Goal: Transaction & Acquisition: Subscribe to service/newsletter

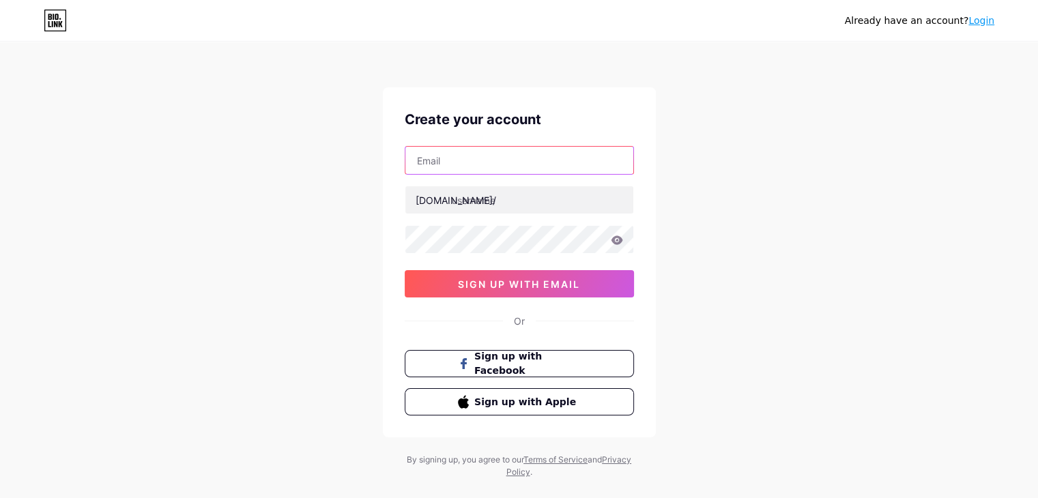
click at [460, 166] on input "text" at bounding box center [519, 160] width 228 height 27
type input "[EMAIL_ADDRESS][DOMAIN_NAME]"
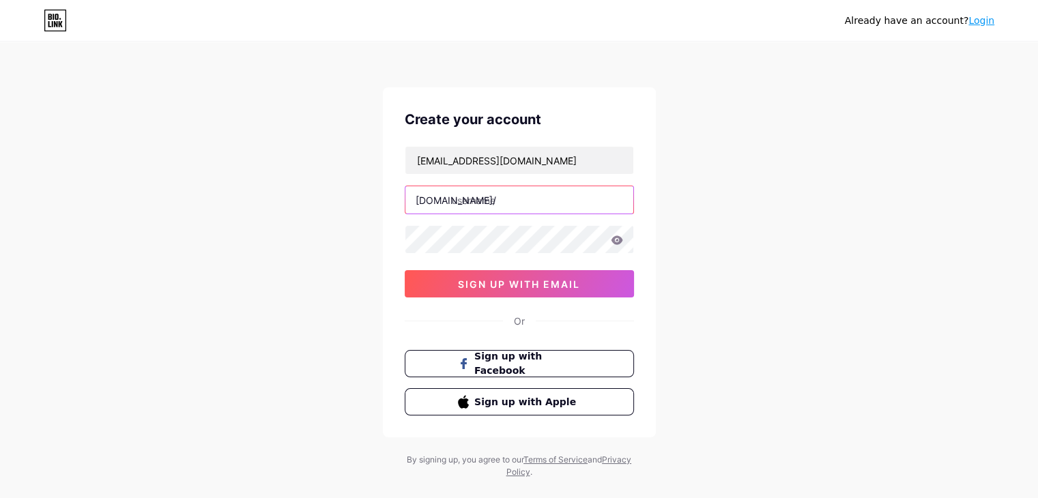
click at [505, 201] on input "text" at bounding box center [519, 199] width 228 height 27
type input "baobicaphethanhtien"
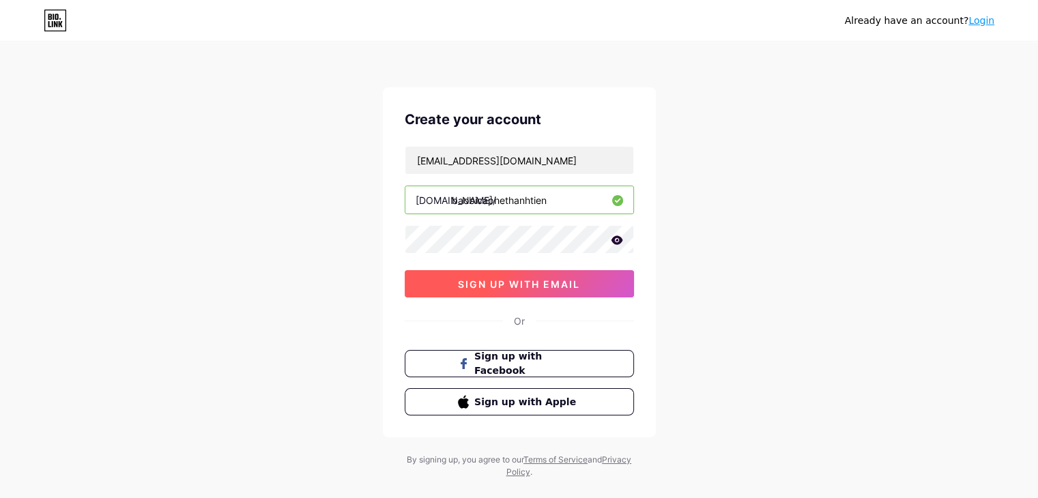
click at [526, 279] on span "sign up with email" at bounding box center [519, 284] width 122 height 12
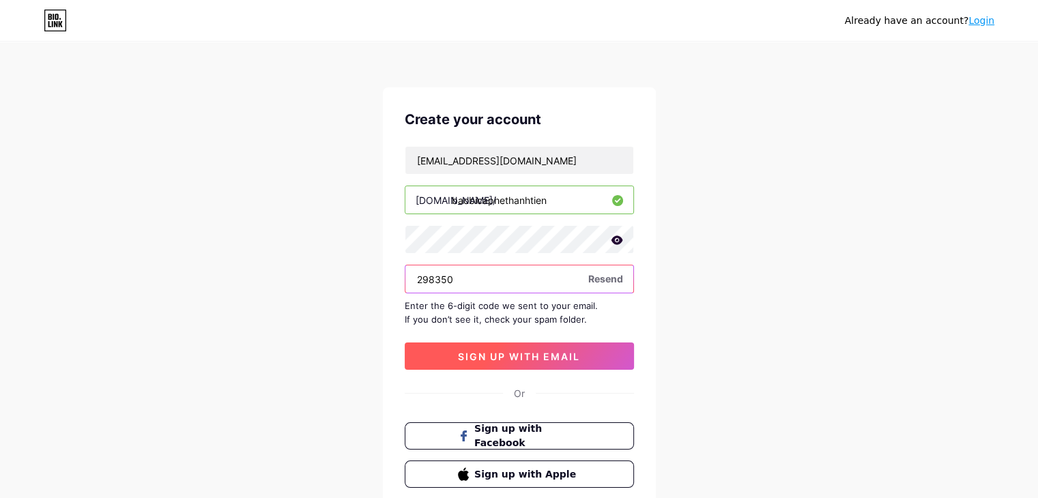
type input "298350"
click at [517, 351] on span "sign up with email" at bounding box center [519, 357] width 122 height 12
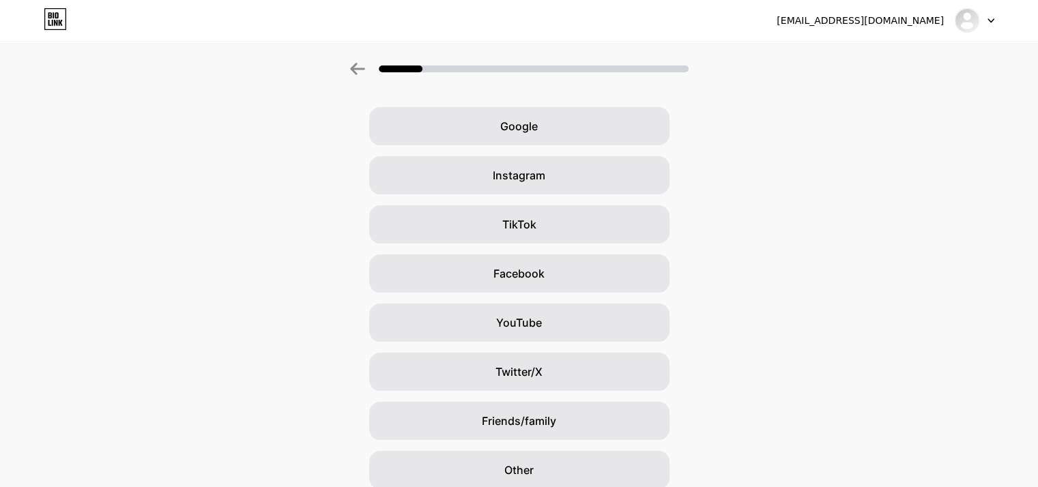
scroll to position [68, 0]
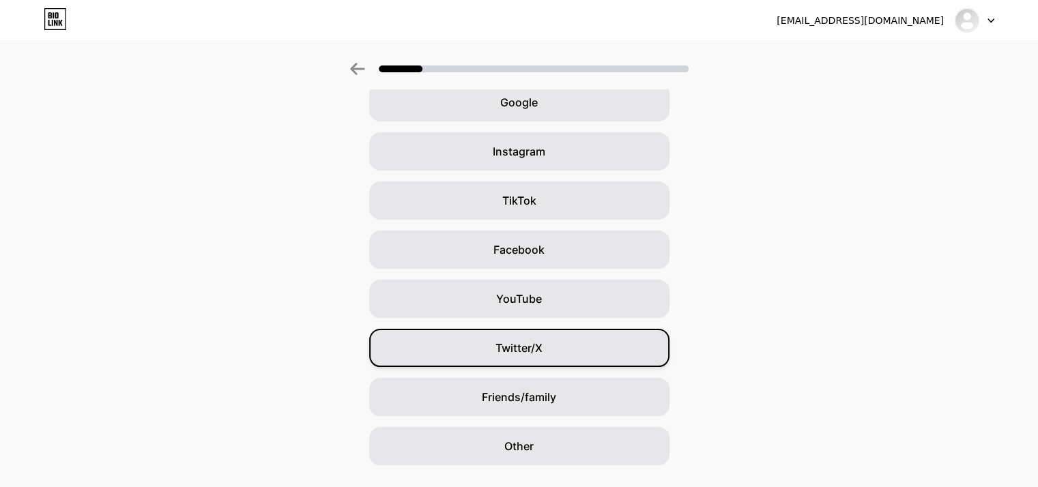
click at [528, 345] on span "Twitter/X" at bounding box center [519, 348] width 47 height 16
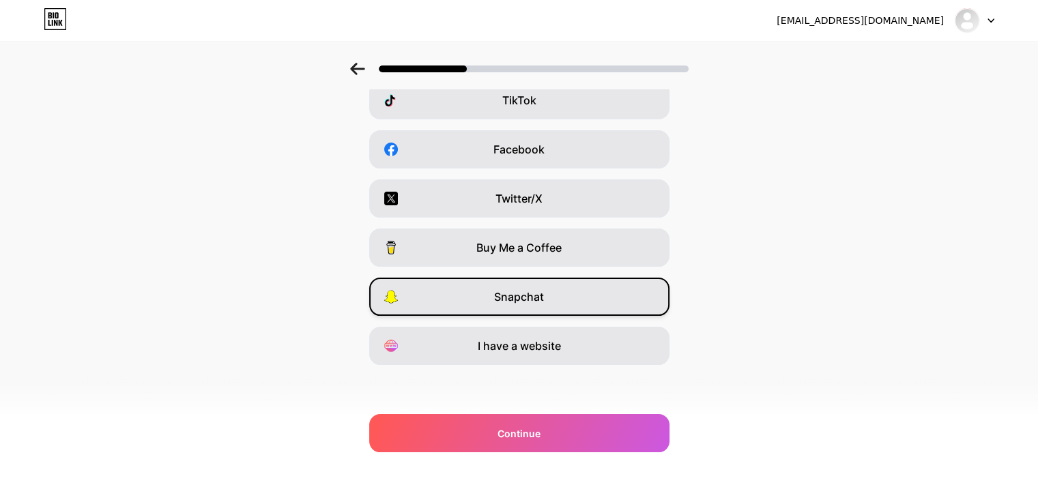
scroll to position [169, 0]
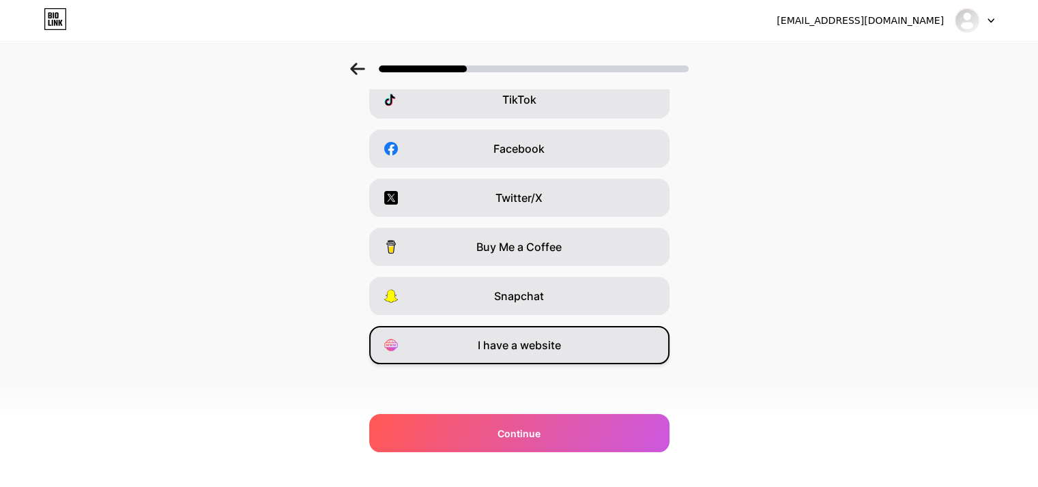
click at [511, 339] on span "I have a website" at bounding box center [519, 345] width 83 height 16
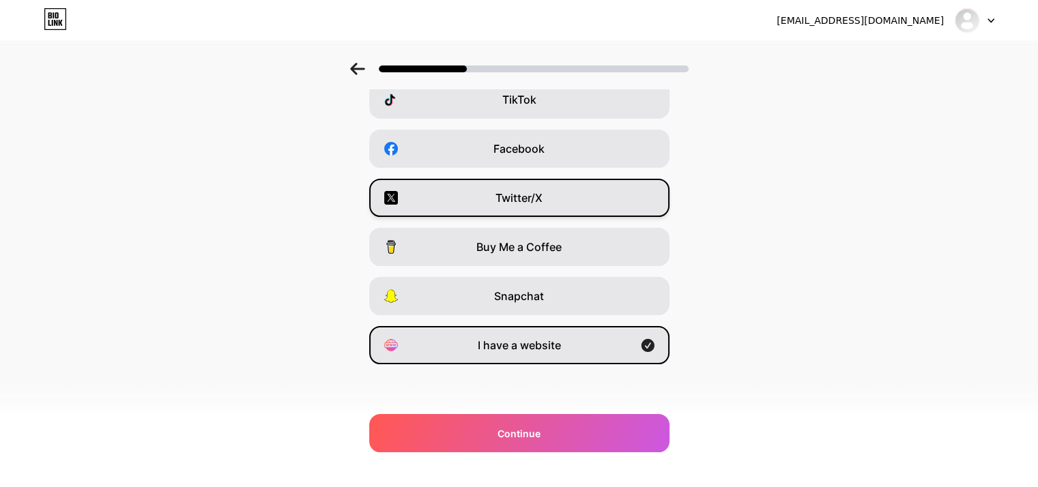
click at [529, 203] on span "Twitter/X" at bounding box center [519, 198] width 47 height 16
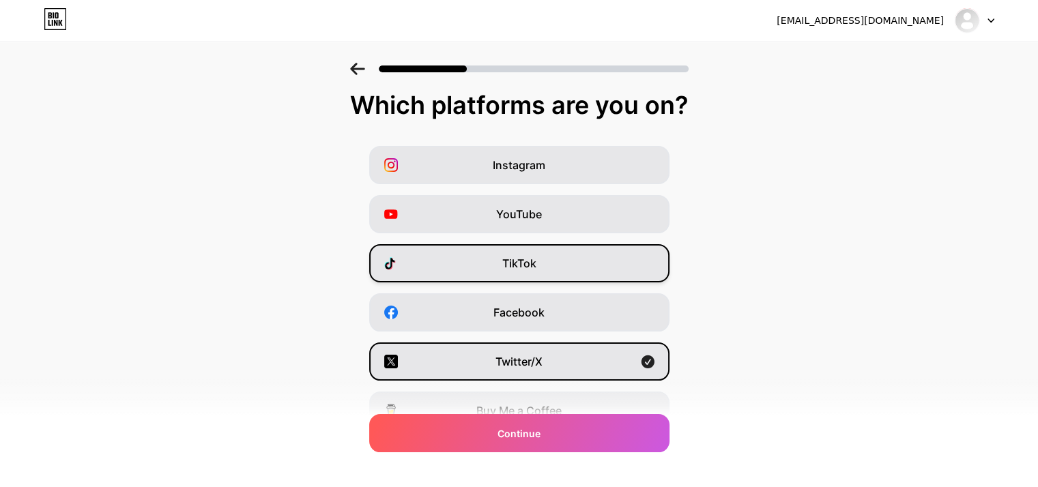
scroll to position [0, 5]
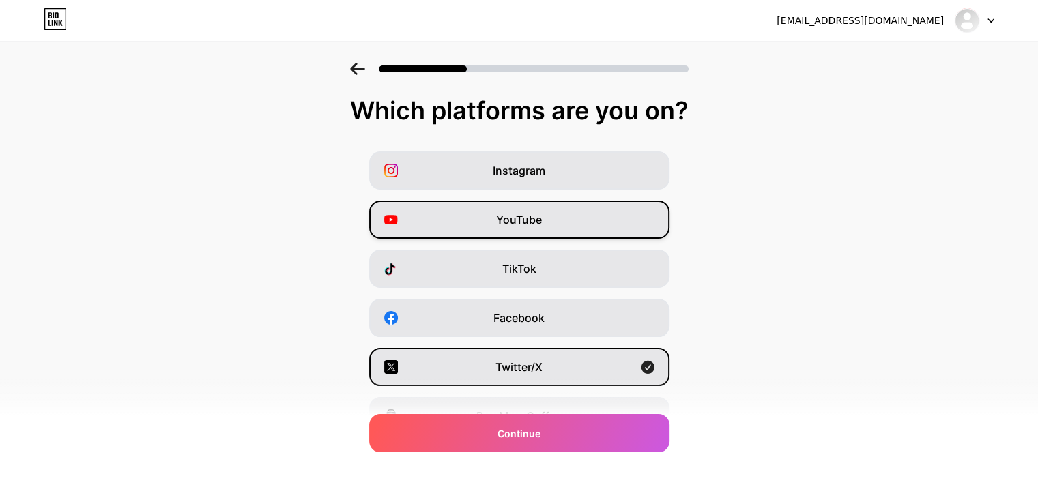
click at [518, 226] on span "YouTube" at bounding box center [519, 220] width 46 height 16
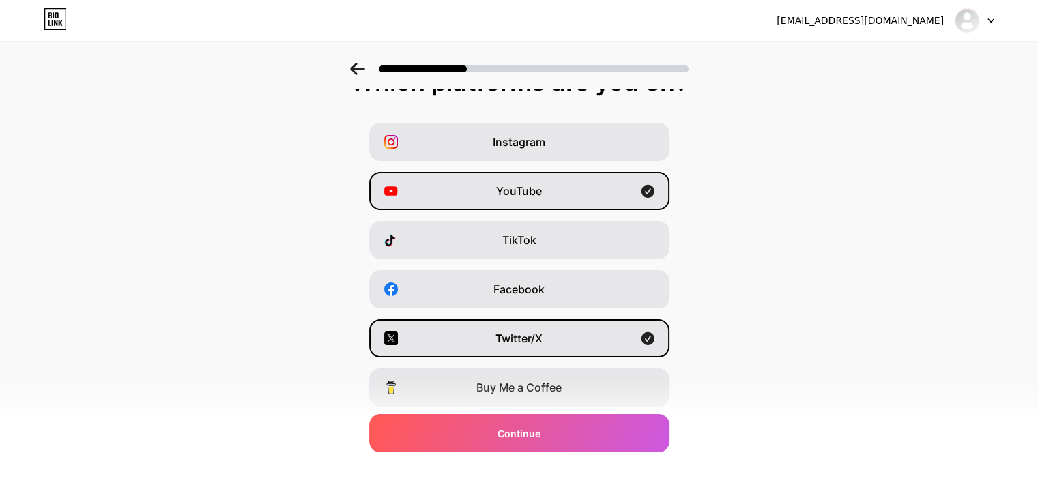
scroll to position [169, 5]
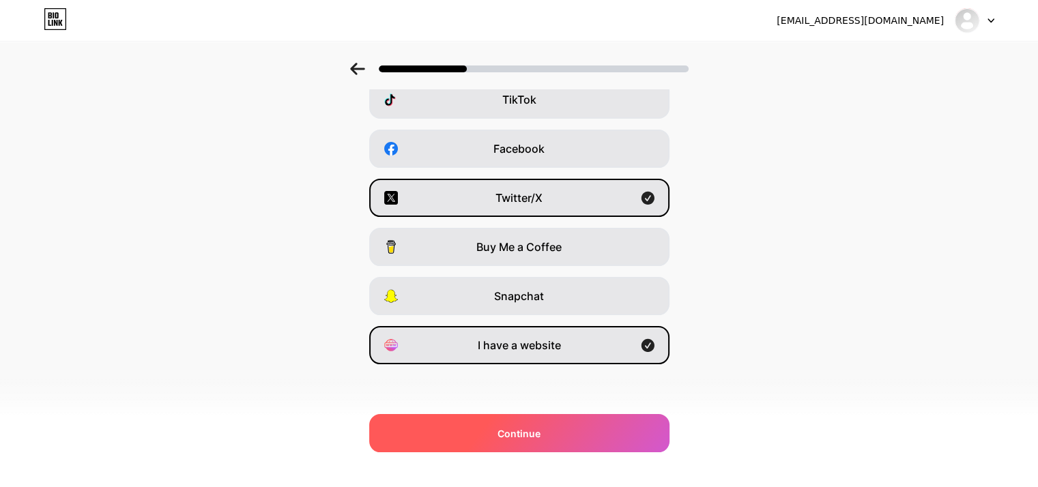
click at [585, 432] on div "Continue" at bounding box center [519, 433] width 300 height 38
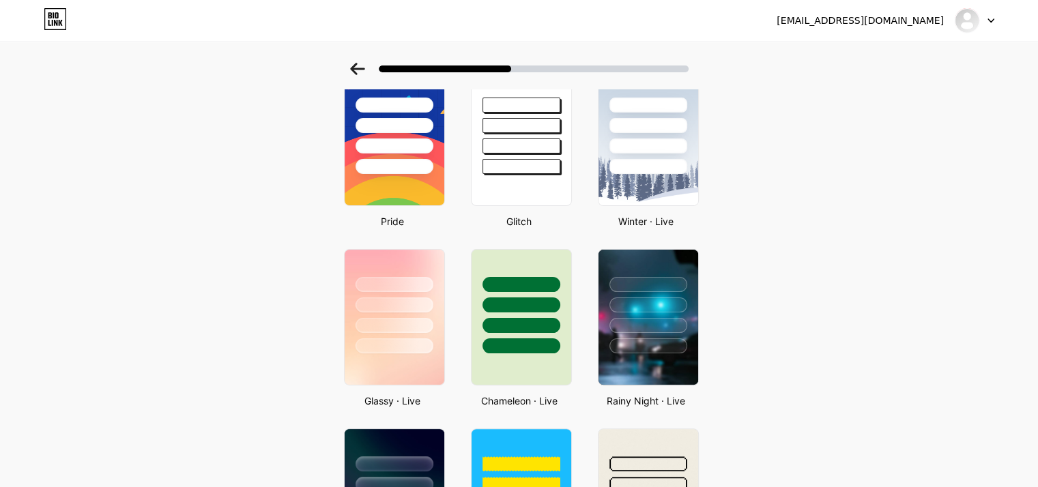
scroll to position [614, 0]
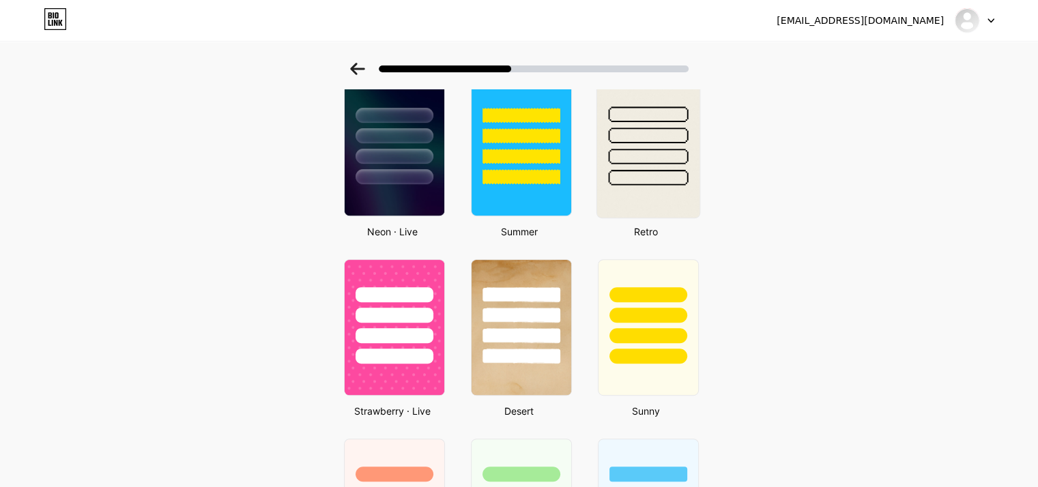
click at [699, 177] on div at bounding box center [648, 131] width 102 height 107
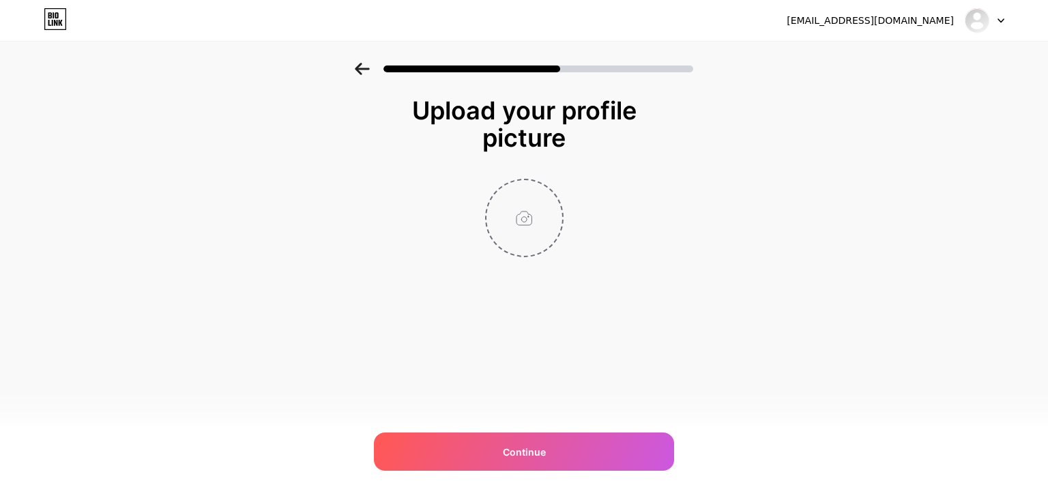
click at [521, 216] on input "file" at bounding box center [525, 218] width 76 height 76
type input "C:\fakepath\aaa.png"
click at [524, 361] on div "[EMAIL_ADDRESS][DOMAIN_NAME] Logout Link Copied Upload your profile picture Con…" at bounding box center [524, 249] width 1048 height 498
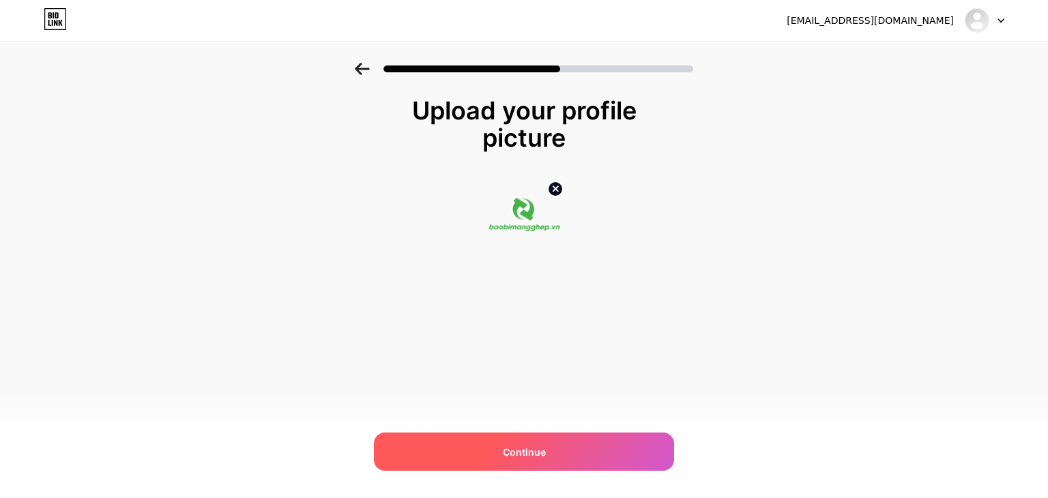
click at [541, 454] on span "Continue" at bounding box center [524, 452] width 43 height 14
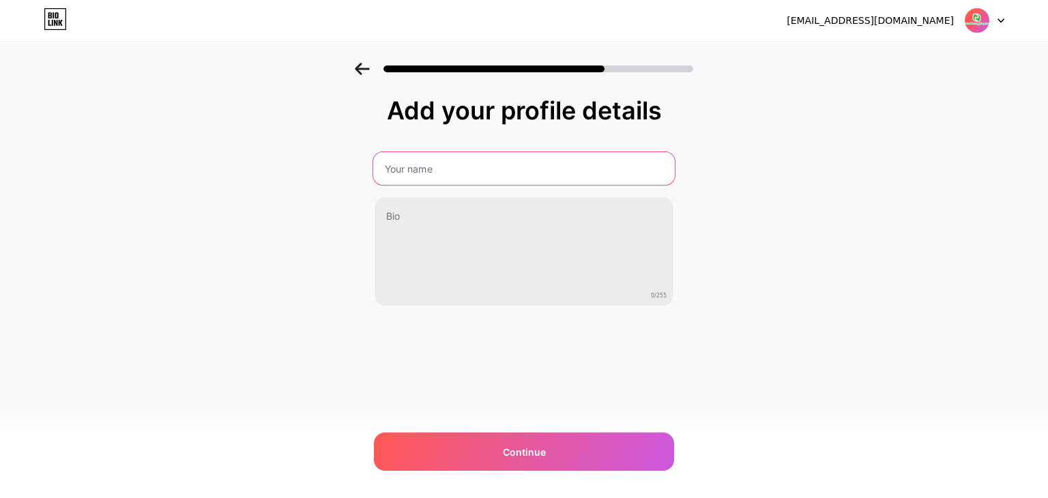
click at [444, 173] on input "text" at bounding box center [524, 168] width 302 height 33
type input "Bao Bì Cà Phê Thành Tiến"
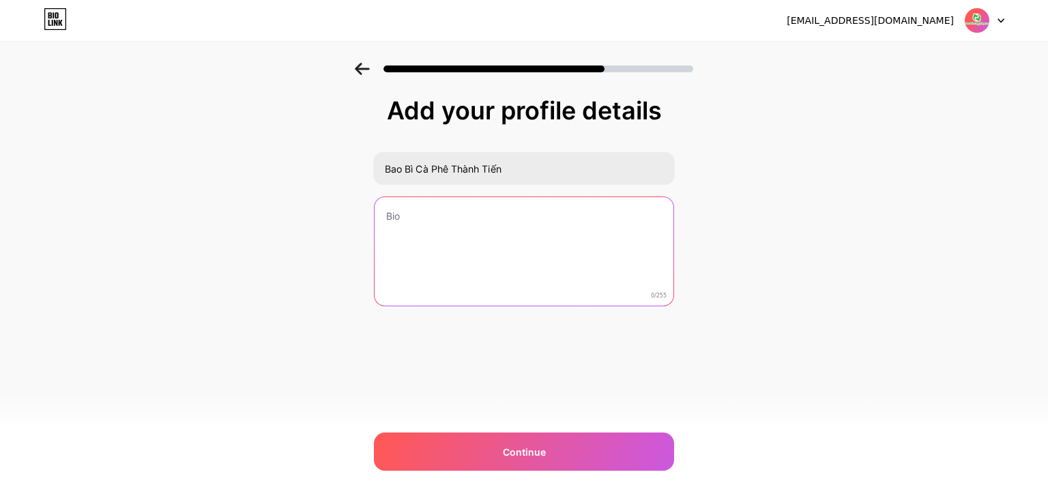
click at [463, 219] on textarea at bounding box center [524, 252] width 299 height 110
paste textarea ""Công ty Bao Bì Màng Ghép Thành Tiến chuyên cung cấp dịch vụ sản xuất và in [GE…"
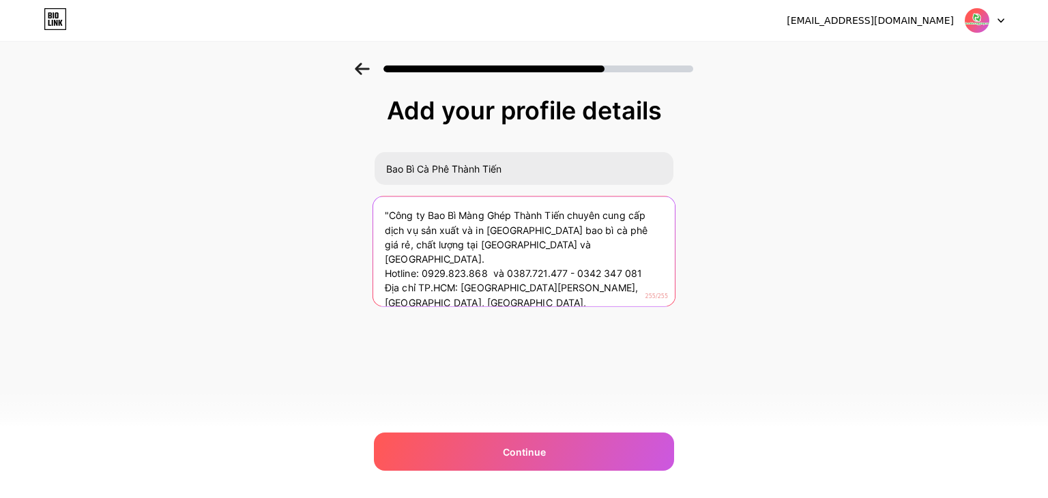
drag, startPoint x: 485, startPoint y: 285, endPoint x: 358, endPoint y: 276, distance: 127.3
click at [358, 276] on div "Add your profile details Bao Bì Cà Phê Thành Tiến "Công ty Bao Bì Màng Ghép Thà…" at bounding box center [524, 219] width 1048 height 312
click at [388, 211] on textarea ""Công ty Bao Bì Màng Ghép Thành Tiến chuyên cung cấp dịch vụ sản xuất và in [GE…" at bounding box center [524, 252] width 302 height 111
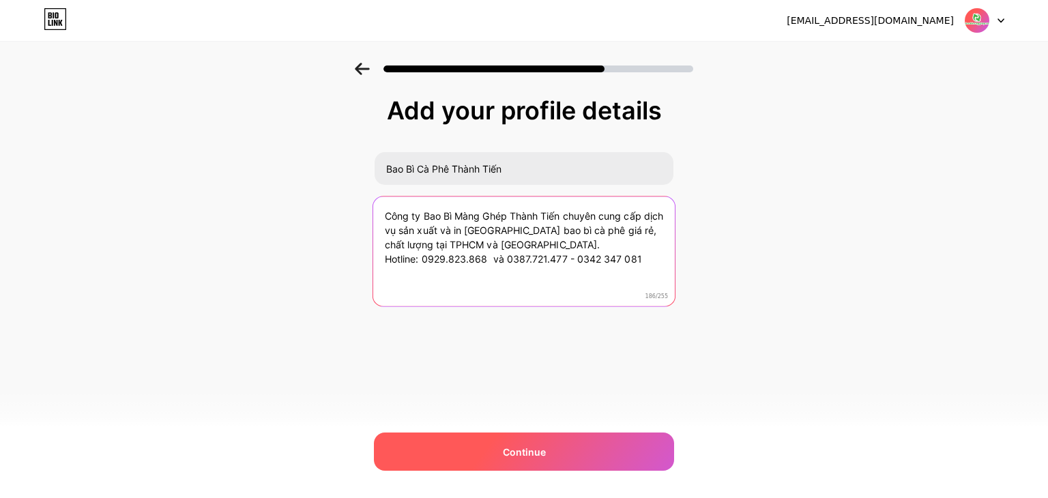
type textarea "Công ty Bao Bì Màng Ghép Thành Tiến chuyên cung cấp dịch vụ sản xuất và in [GEO…"
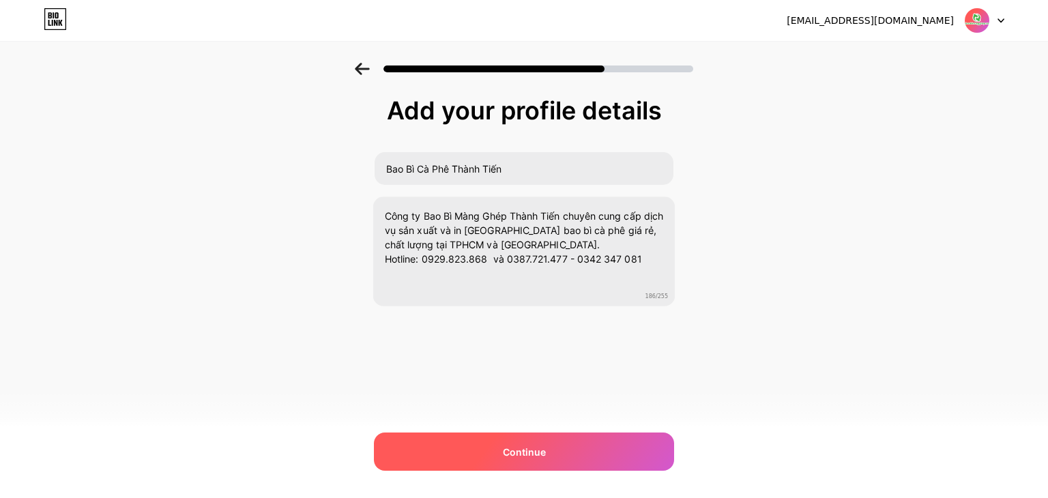
click at [540, 462] on div "Continue" at bounding box center [524, 452] width 300 height 38
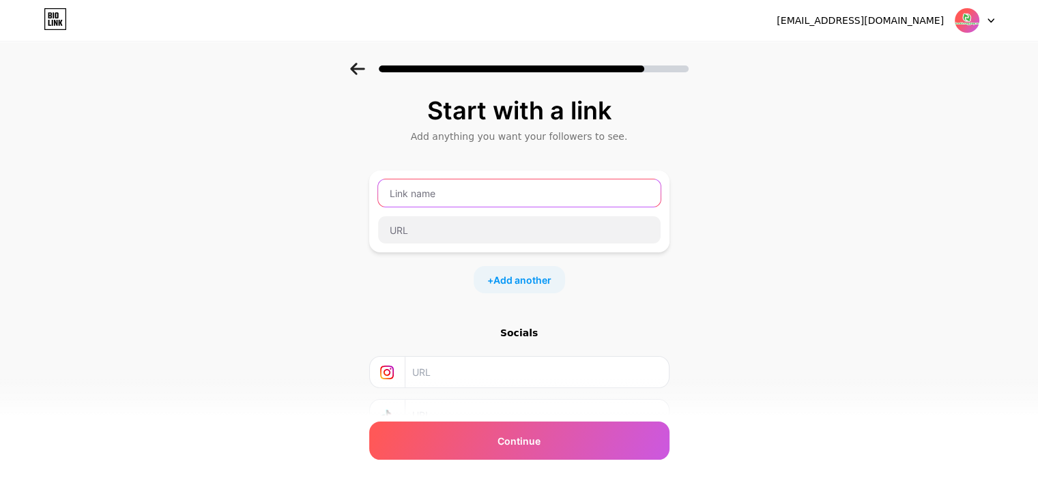
click at [453, 199] on input "text" at bounding box center [519, 193] width 283 height 27
type input "Ư"
type input "W"
type input "S"
type input "x"
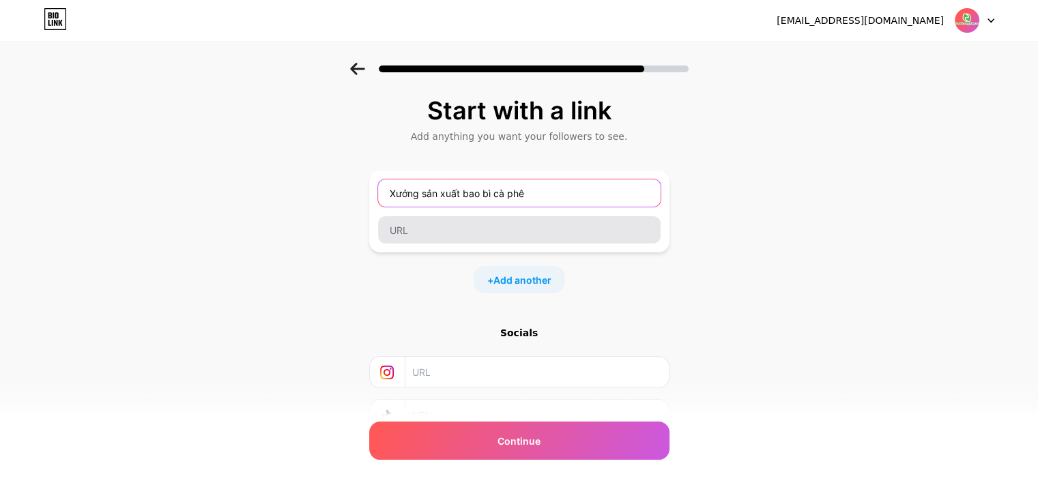
type input "Xưởng sản xuất bao bì cà phê"
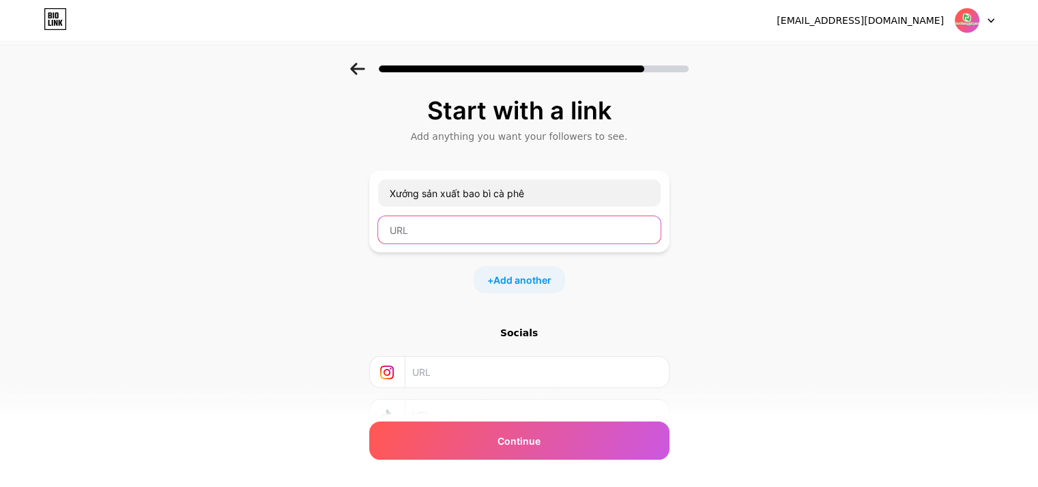
click at [468, 240] on input "text" at bounding box center [519, 229] width 283 height 27
paste input "[URL][DOMAIN_NAME]"
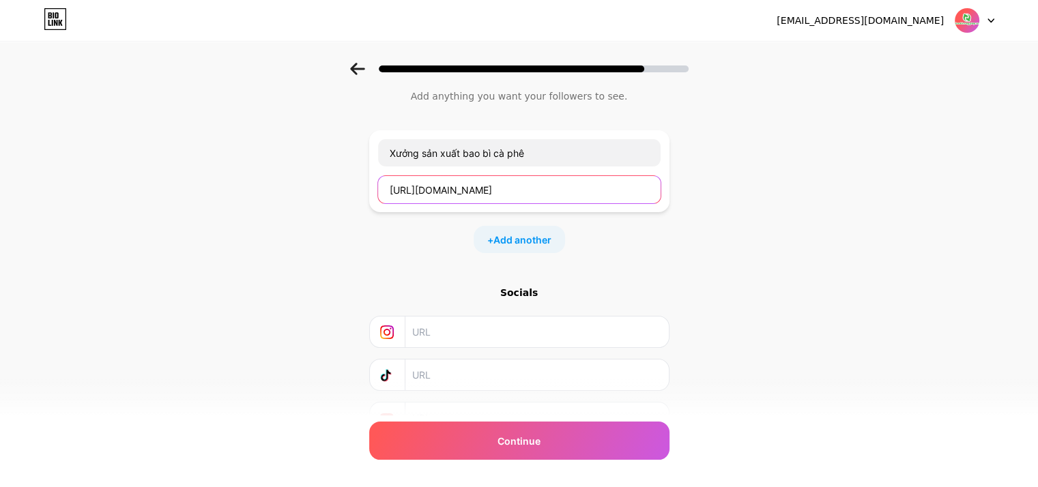
scroll to position [40, 0]
type input "[URL][DOMAIN_NAME]"
click at [479, 375] on input "text" at bounding box center [536, 375] width 248 height 31
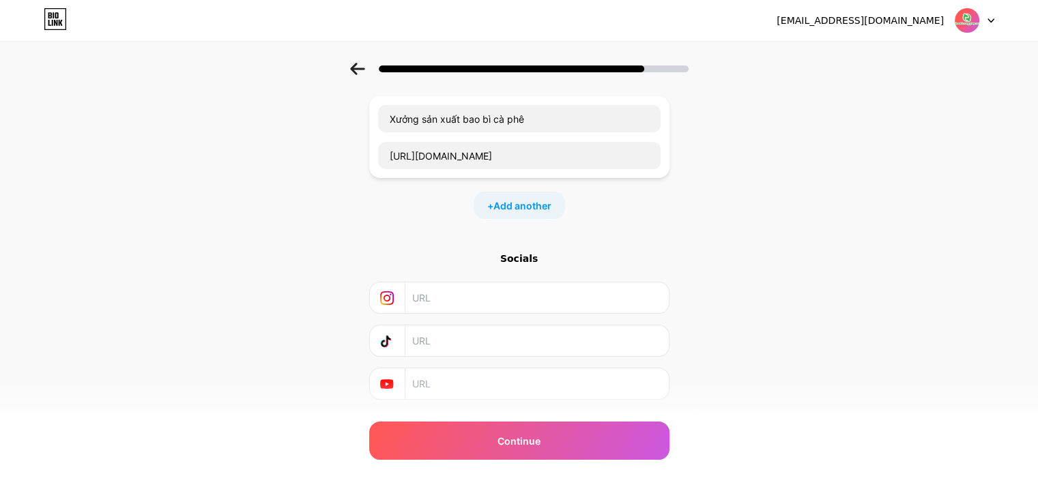
scroll to position [108, 0]
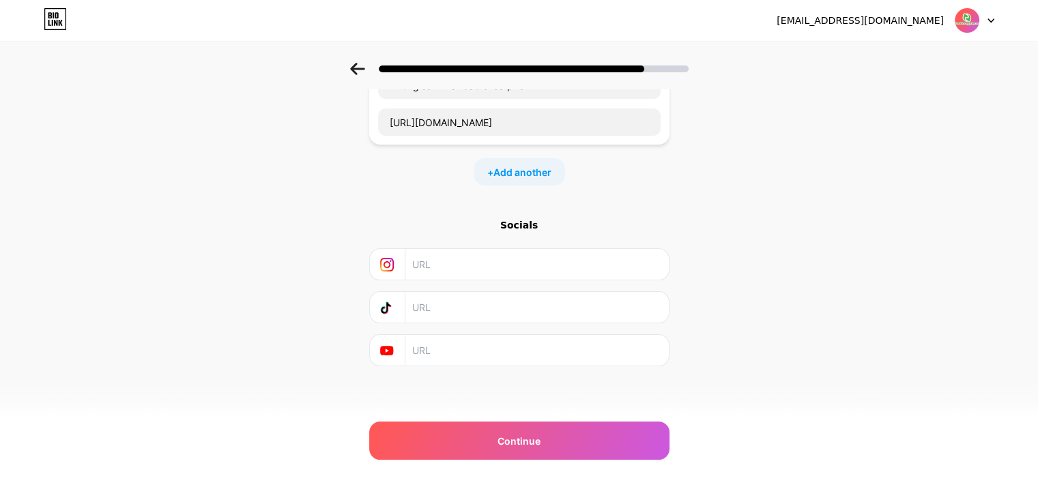
click at [481, 358] on input "text" at bounding box center [536, 350] width 248 height 31
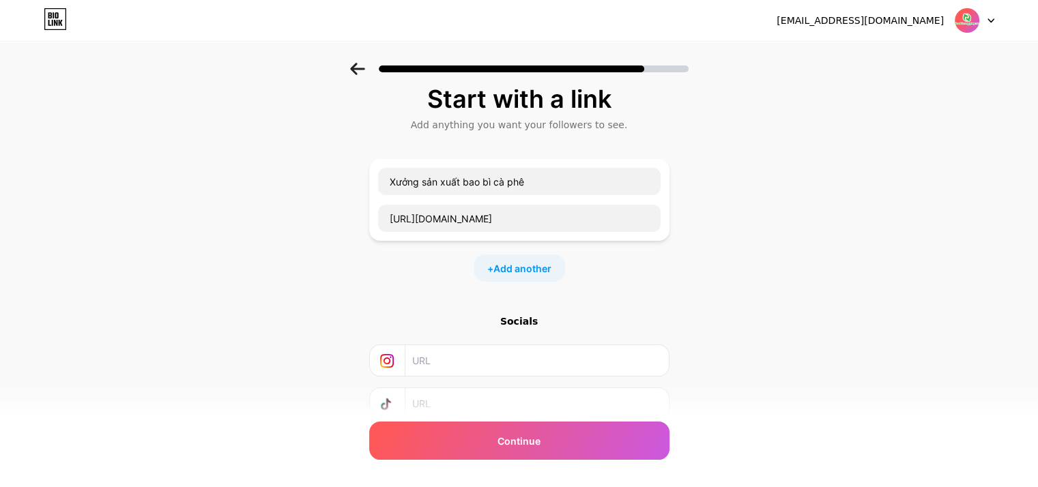
scroll to position [0, 0]
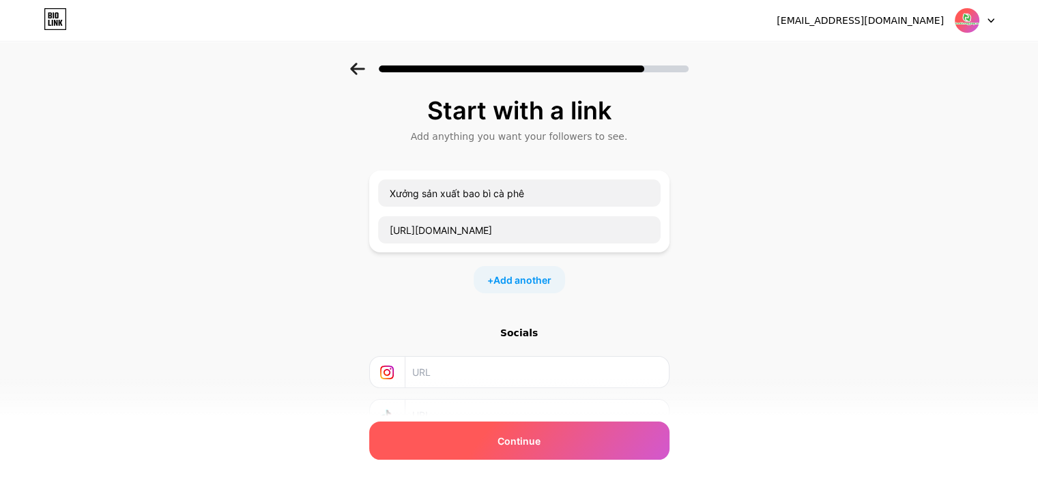
click at [549, 446] on div "Continue" at bounding box center [519, 441] width 300 height 38
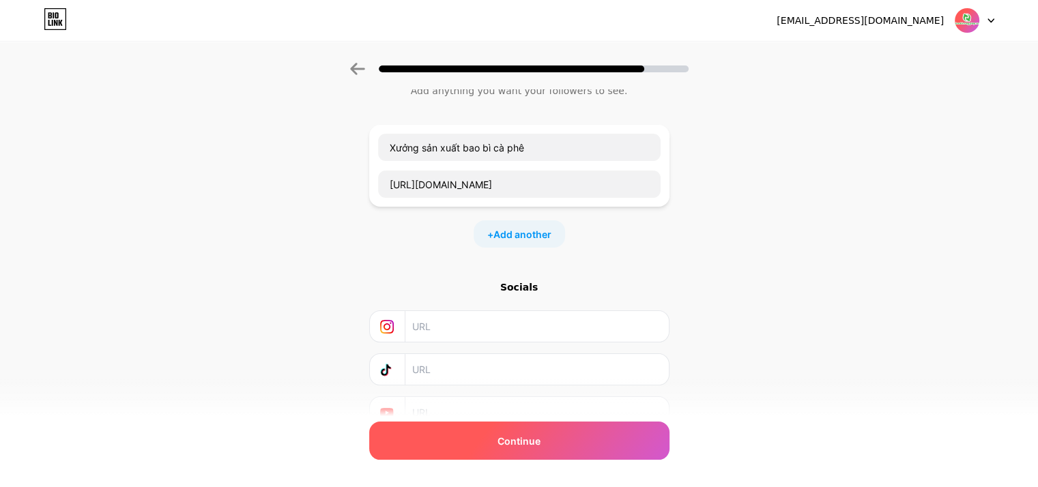
scroll to position [68, 0]
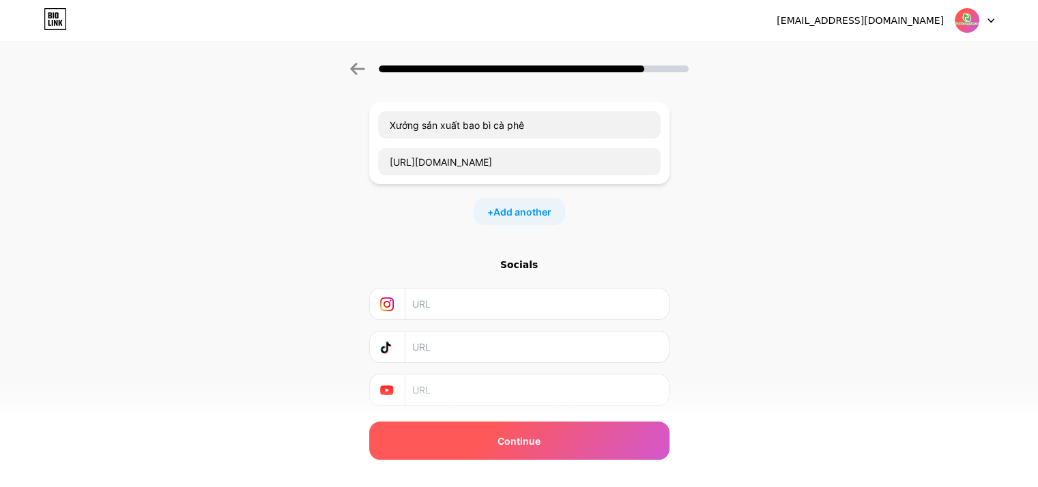
click at [549, 448] on div "Continue" at bounding box center [519, 441] width 300 height 38
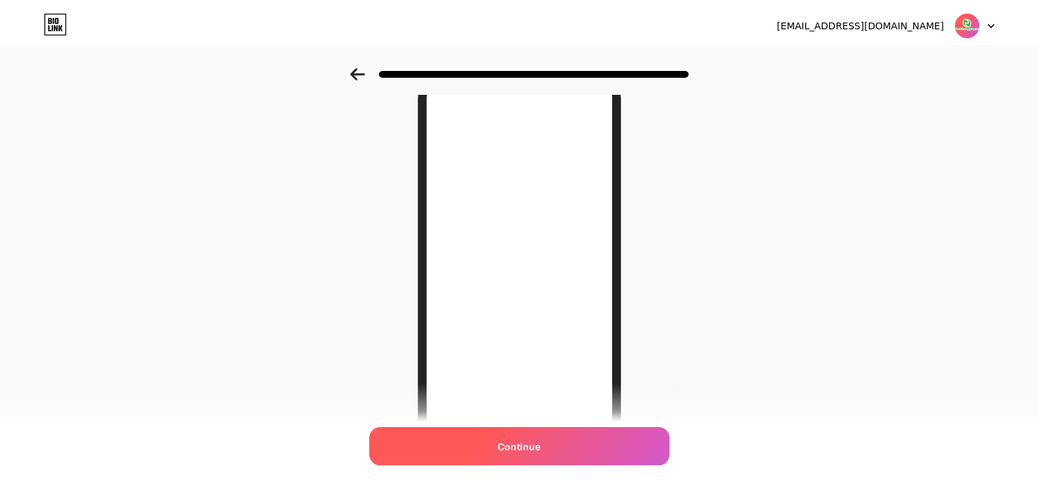
scroll to position [0, 0]
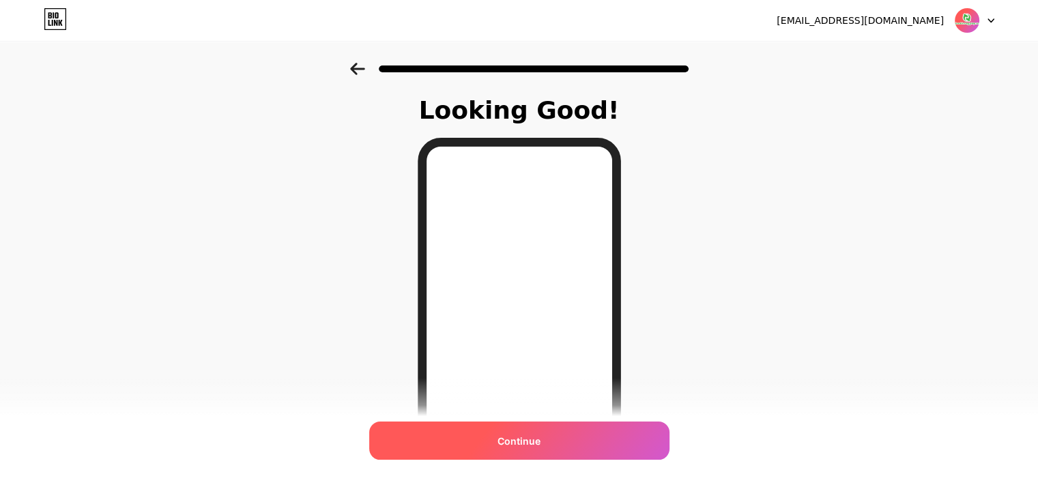
click at [464, 438] on div "Continue" at bounding box center [519, 441] width 300 height 38
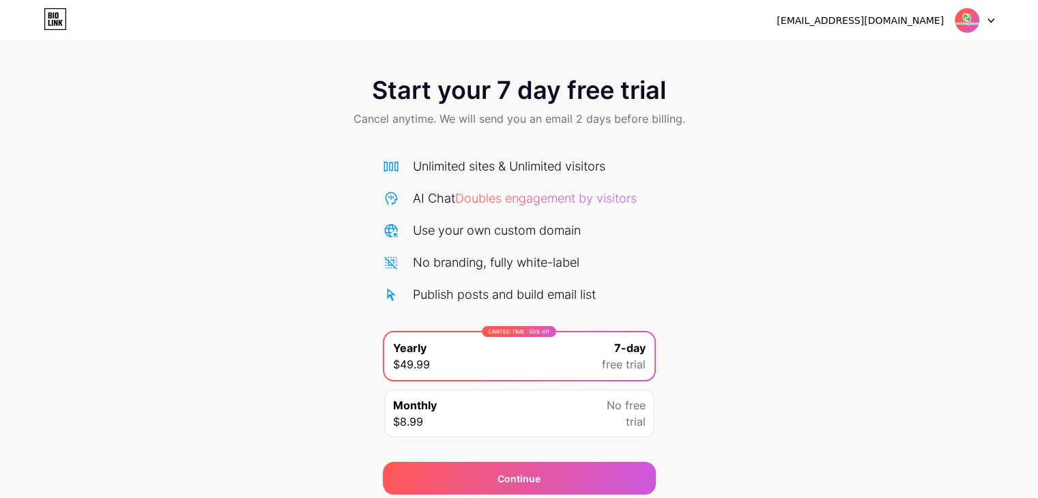
click at [513, 417] on div "Monthly $8.99 No free trial" at bounding box center [519, 414] width 270 height 48
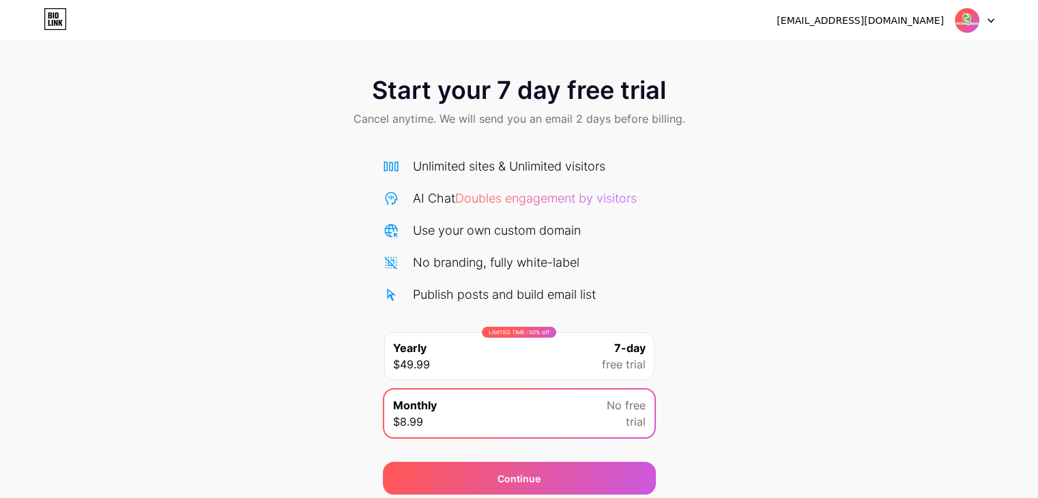
click at [227, 292] on div "Start your 7 day free trial Cancel anytime. We will send you an email 2 days be…" at bounding box center [519, 279] width 1038 height 432
click at [964, 14] on img at bounding box center [967, 21] width 26 height 26
click at [866, 26] on div "[EMAIL_ADDRESS][DOMAIN_NAME]" at bounding box center [860, 21] width 167 height 14
click at [871, 22] on div "[EMAIL_ADDRESS][DOMAIN_NAME]" at bounding box center [860, 21] width 167 height 14
click at [991, 18] on icon at bounding box center [991, 20] width 7 height 5
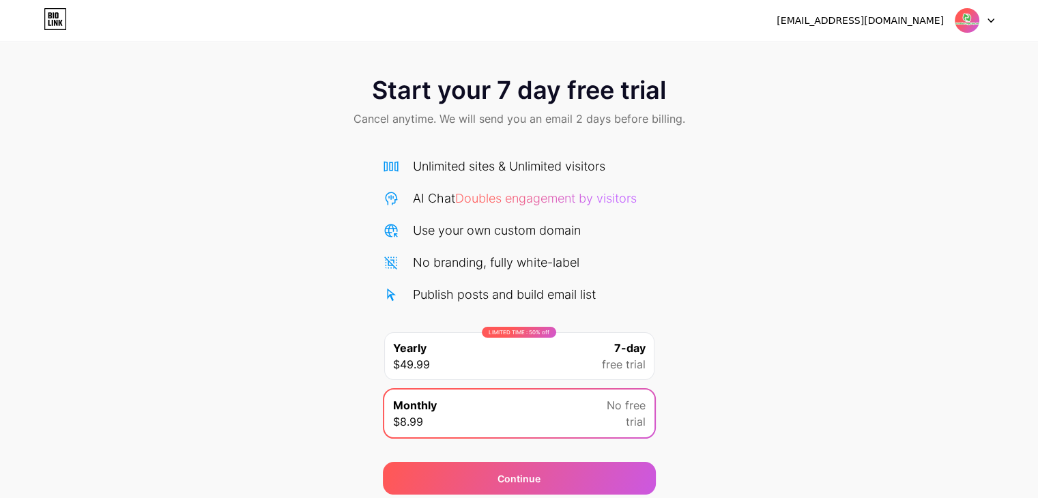
drag, startPoint x: 928, startPoint y: 258, endPoint x: 896, endPoint y: 259, distance: 32.1
click at [927, 259] on div "Start your 7 day free trial Cancel anytime. We will send you an email 2 days be…" at bounding box center [519, 279] width 1038 height 432
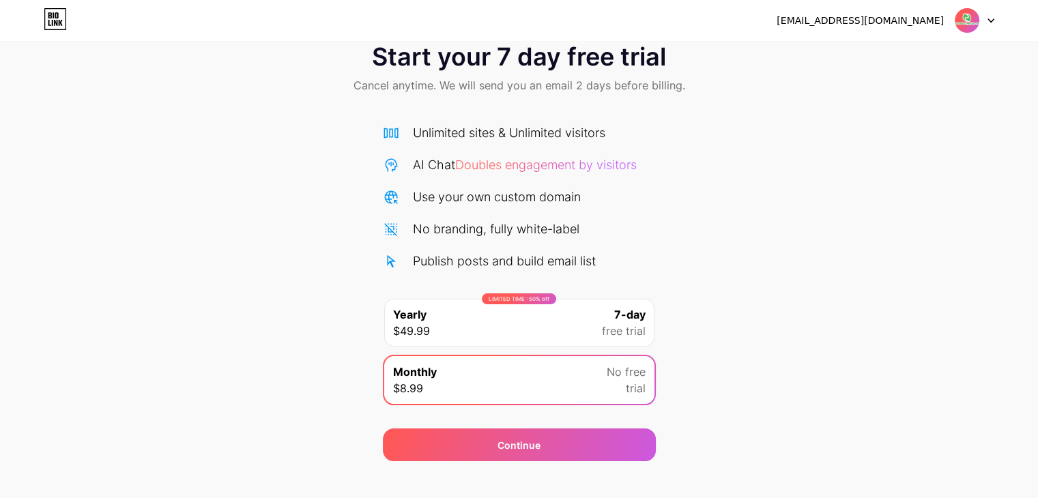
scroll to position [51, 0]
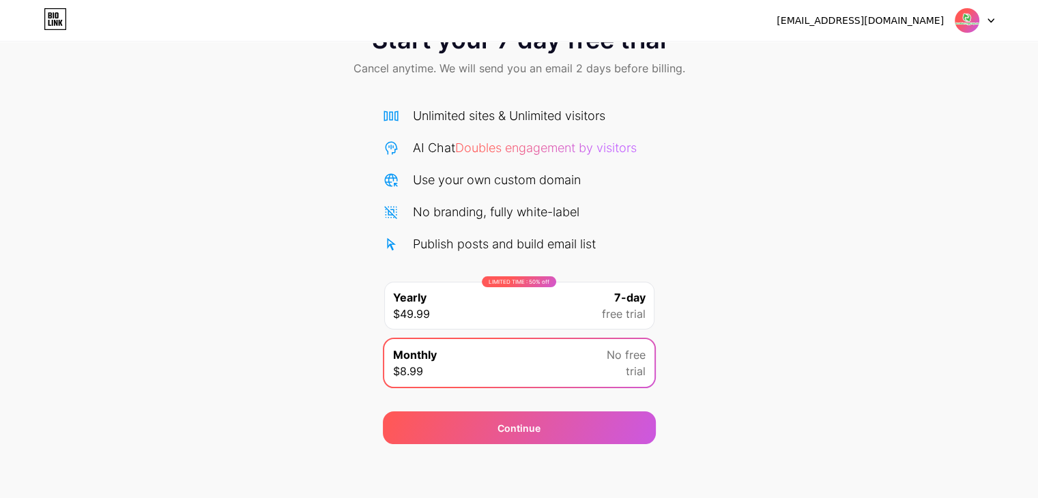
drag, startPoint x: 761, startPoint y: 407, endPoint x: 687, endPoint y: 375, distance: 80.4
click at [760, 403] on div "Start your 7 day free trial Cancel anytime. We will send you an email 2 days be…" at bounding box center [519, 228] width 1038 height 432
click at [612, 353] on span "No free" at bounding box center [626, 355] width 39 height 16
drag, startPoint x: 568, startPoint y: 238, endPoint x: 562, endPoint y: 243, distance: 7.8
click at [567, 238] on div "Publish posts and build email list" at bounding box center [504, 244] width 183 height 18
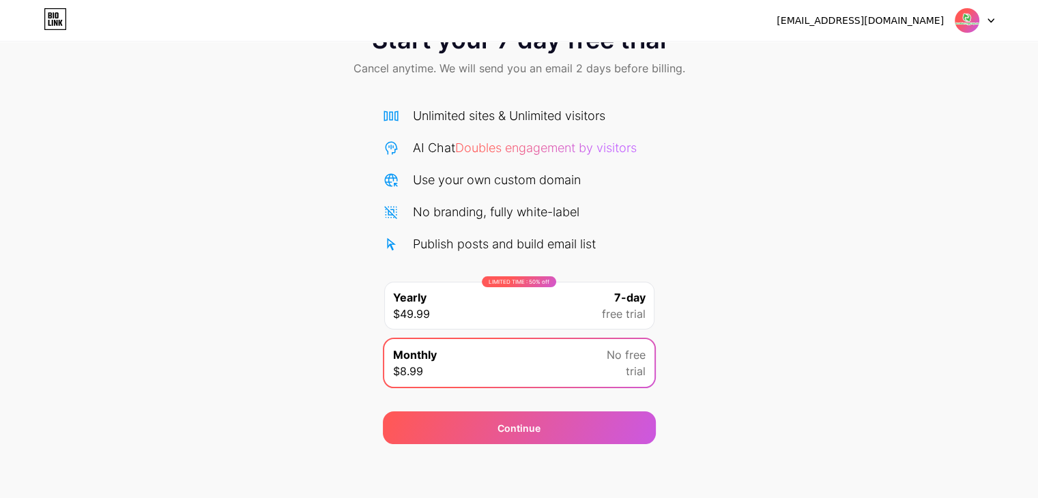
click at [558, 393] on div "LIMITED TIME : 50% off Yearly $49.99 7-day free trial Monthly $8.99 No free tri…" at bounding box center [519, 338] width 273 height 115
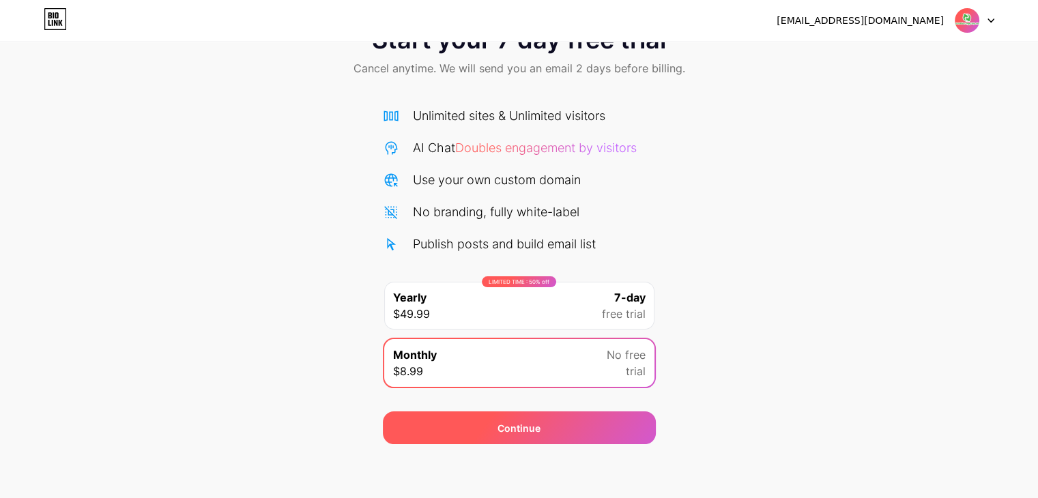
click at [583, 429] on div "Continue" at bounding box center [519, 428] width 273 height 33
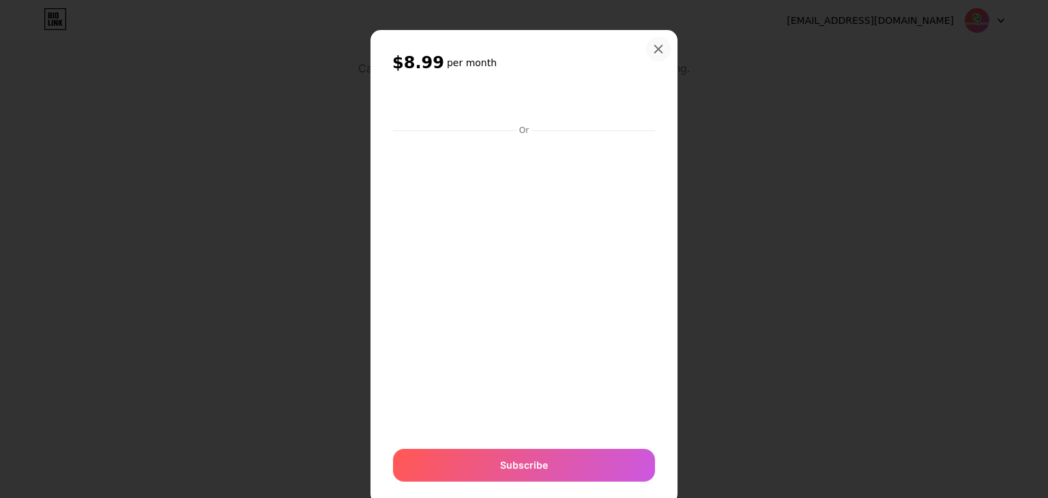
click at [658, 44] on icon at bounding box center [658, 49] width 11 height 11
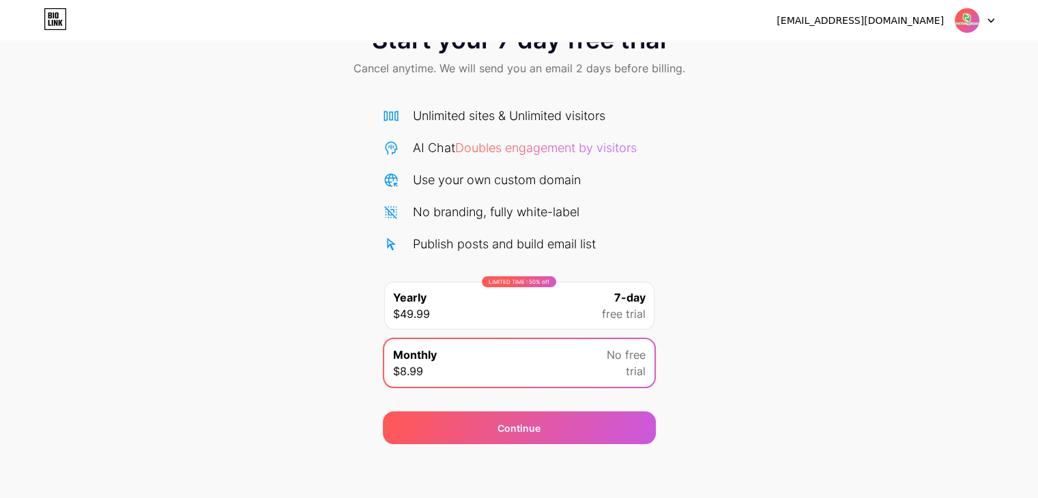
click at [969, 19] on img at bounding box center [967, 21] width 26 height 26
click at [852, 57] on li "Logout" at bounding box center [909, 56] width 169 height 37
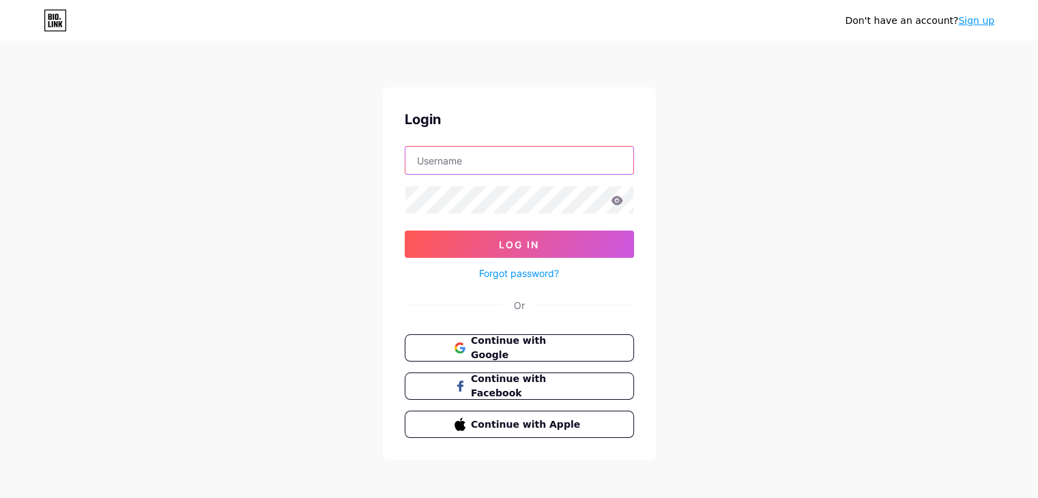
type input "[EMAIL_ADDRESS][DOMAIN_NAME]"
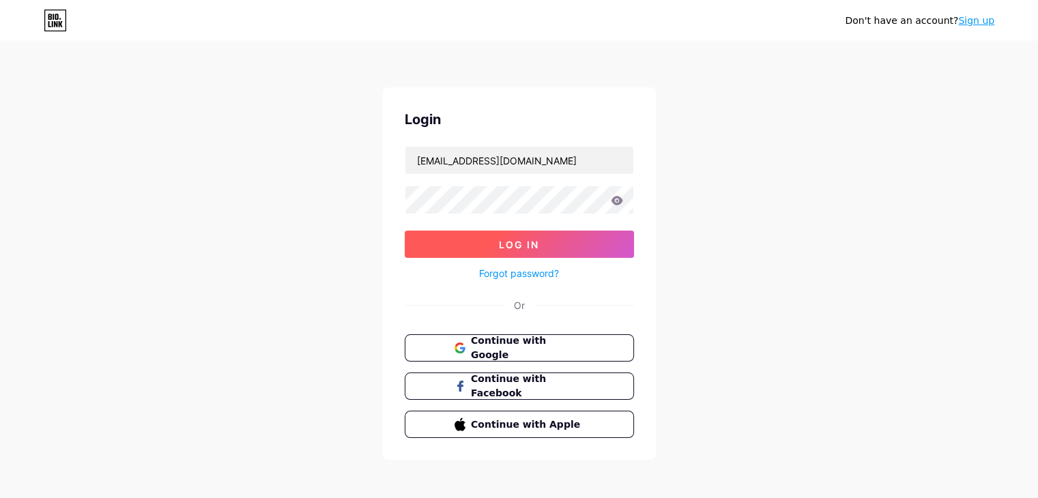
click at [557, 243] on button "Log In" at bounding box center [519, 244] width 229 height 27
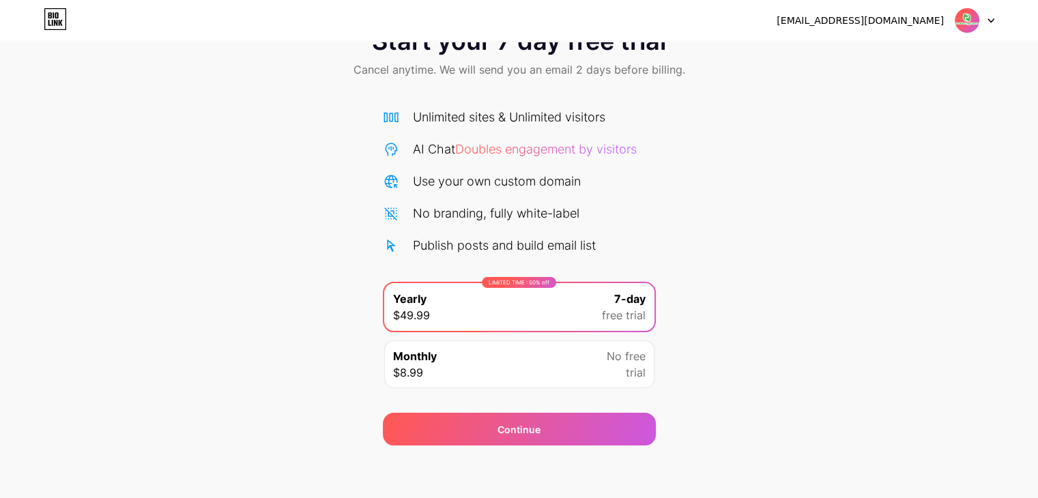
scroll to position [51, 0]
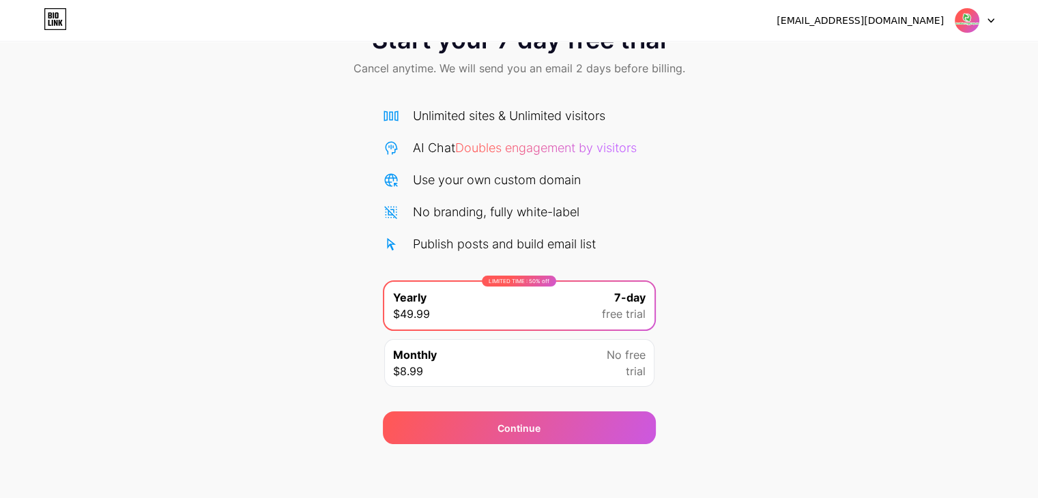
click at [55, 21] on icon at bounding box center [55, 23] width 3 height 6
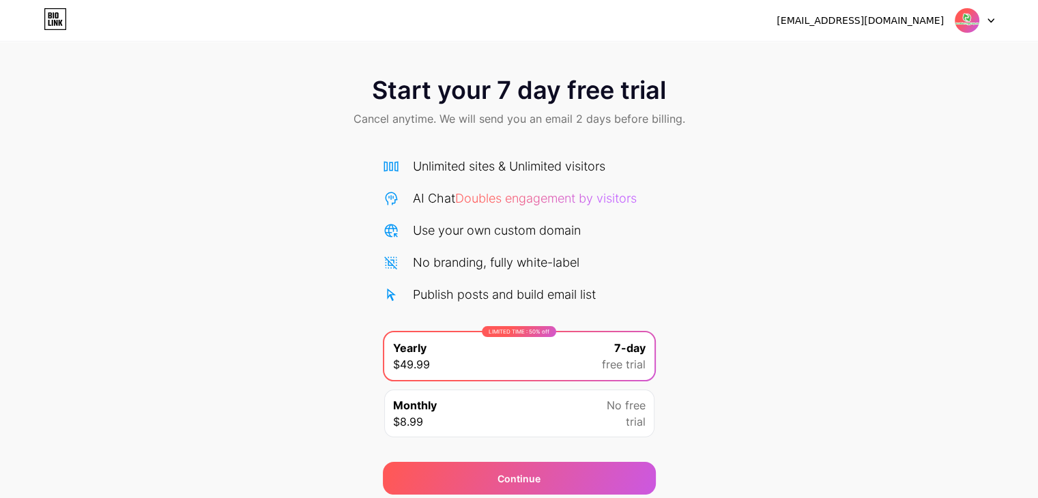
click at [46, 15] on icon at bounding box center [55, 19] width 23 height 22
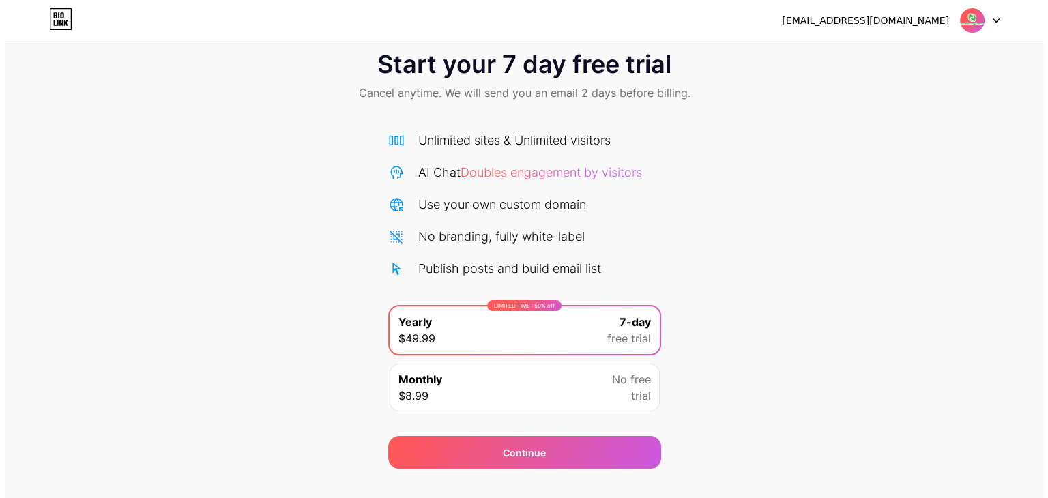
scroll to position [51, 0]
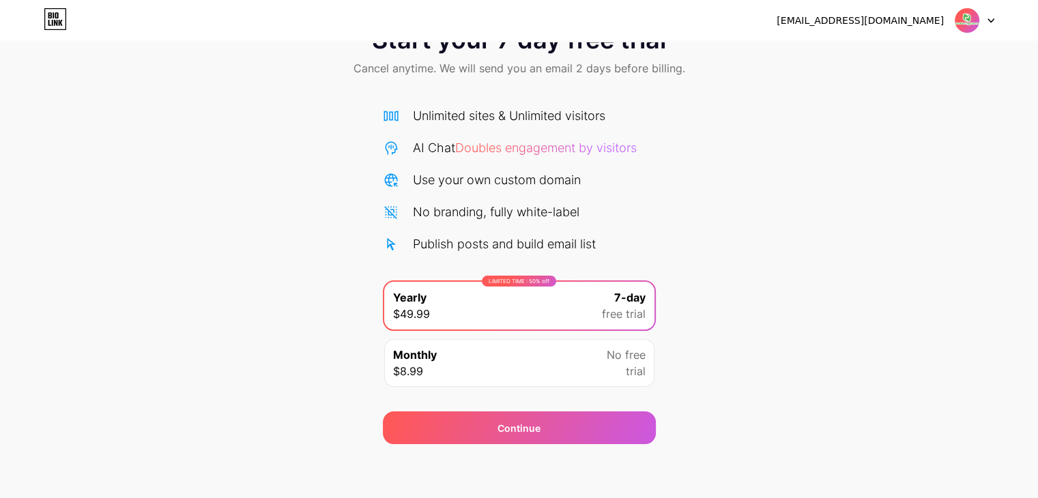
click at [502, 386] on div "Monthly $8.99 No free trial" at bounding box center [519, 363] width 270 height 48
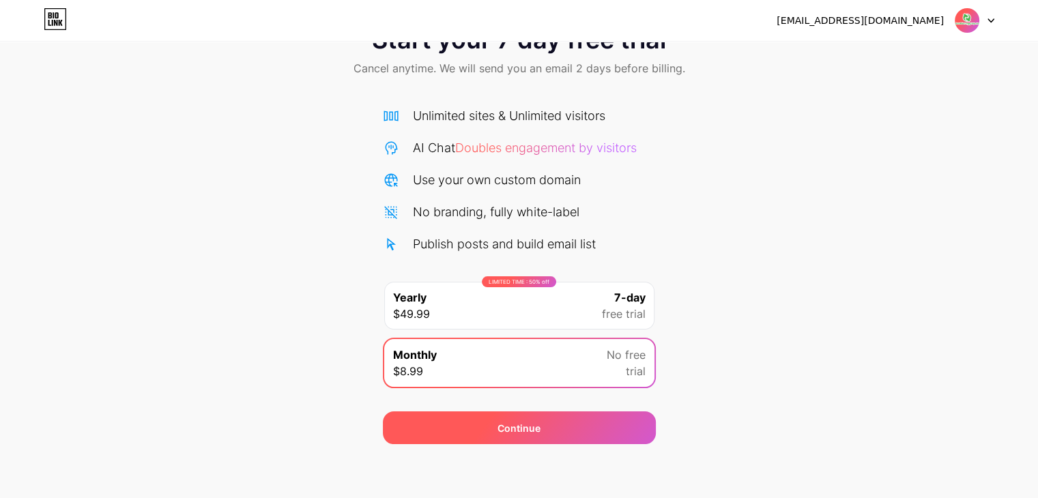
click at [528, 427] on div "Continue" at bounding box center [519, 428] width 43 height 14
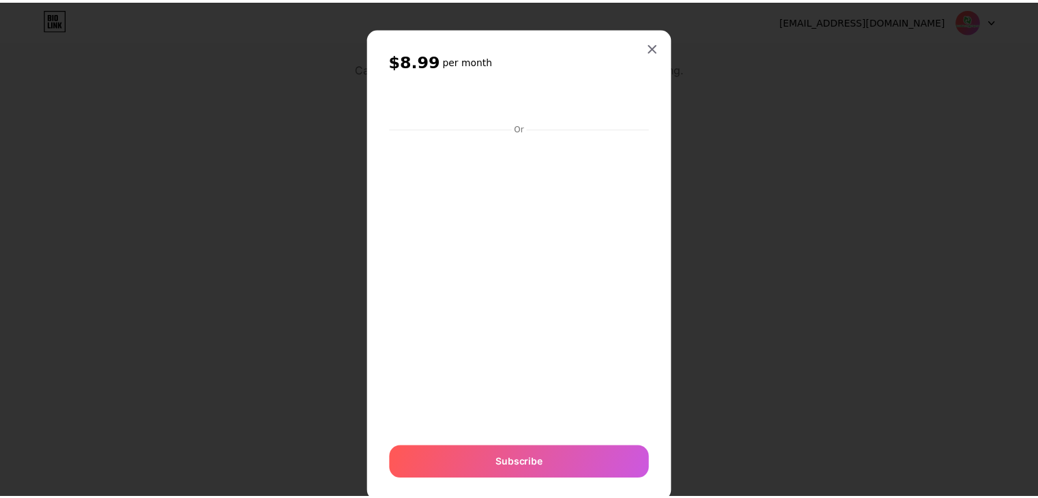
scroll to position [0, 0]
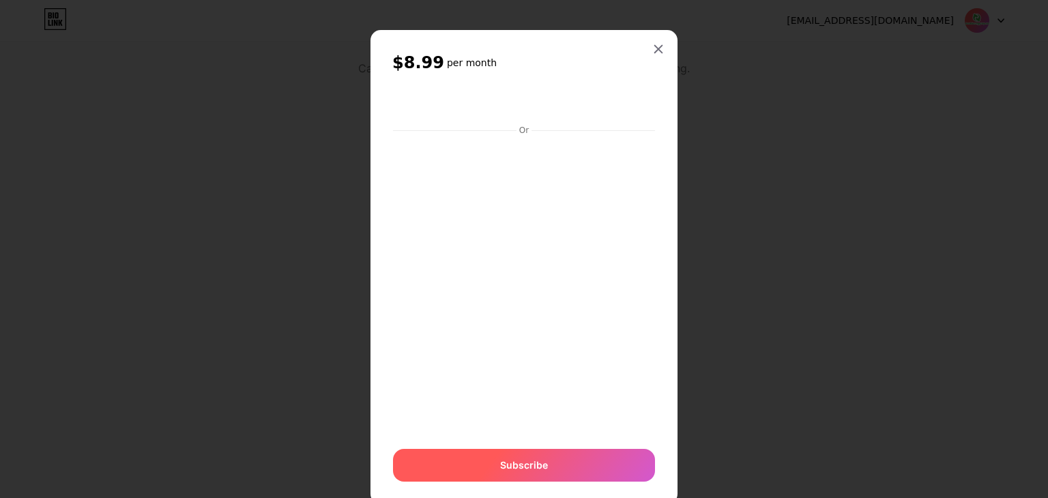
click at [537, 472] on span "Subscribe" at bounding box center [524, 465] width 48 height 14
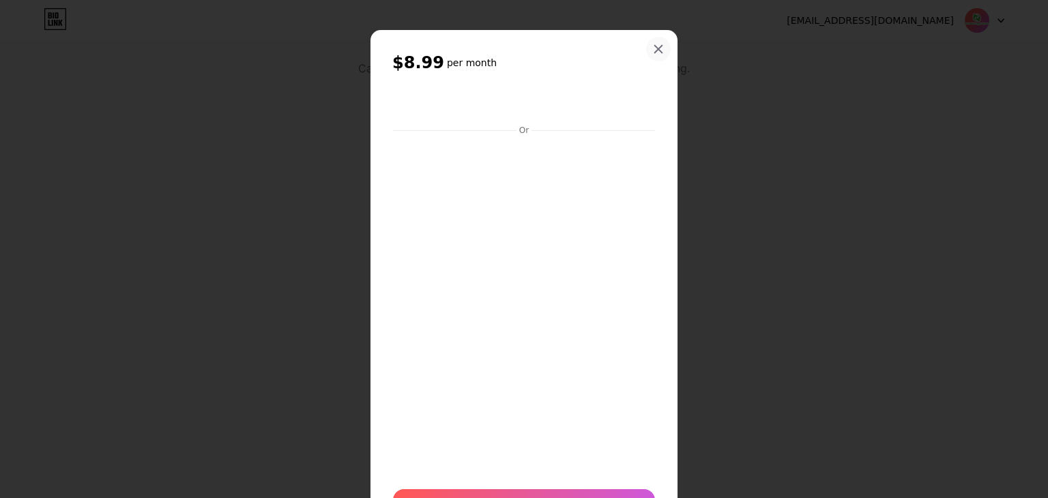
click at [653, 50] on icon at bounding box center [658, 49] width 11 height 11
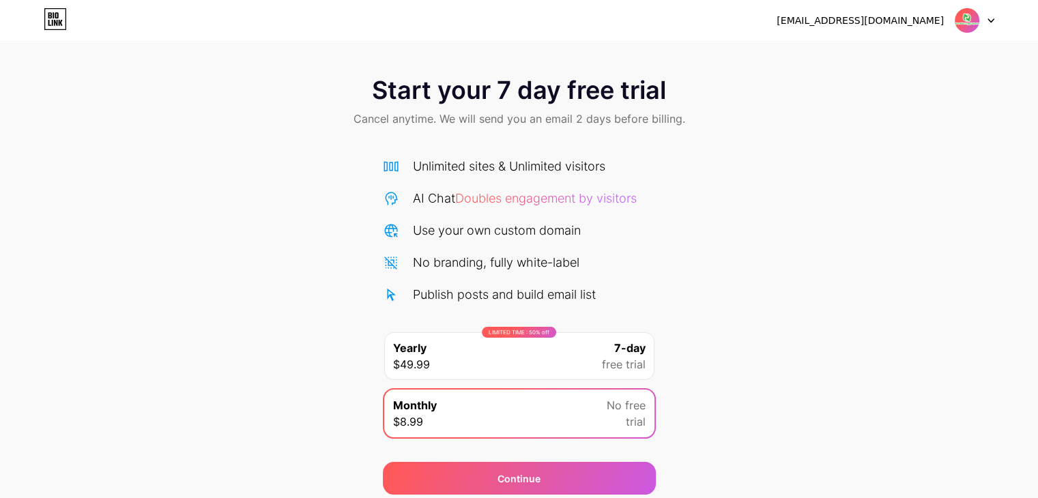
drag, startPoint x: 612, startPoint y: 63, endPoint x: 608, endPoint y: 74, distance: 11.9
click at [612, 64] on div "Start your 7 day free trial Cancel anytime. We will send you an email 2 days be…" at bounding box center [519, 103] width 1038 height 81
click at [973, 18] on img at bounding box center [967, 21] width 26 height 26
click at [863, 26] on div "[EMAIL_ADDRESS][DOMAIN_NAME]" at bounding box center [860, 21] width 167 height 14
click at [873, 22] on div "[EMAIL_ADDRESS][DOMAIN_NAME]" at bounding box center [860, 21] width 167 height 14
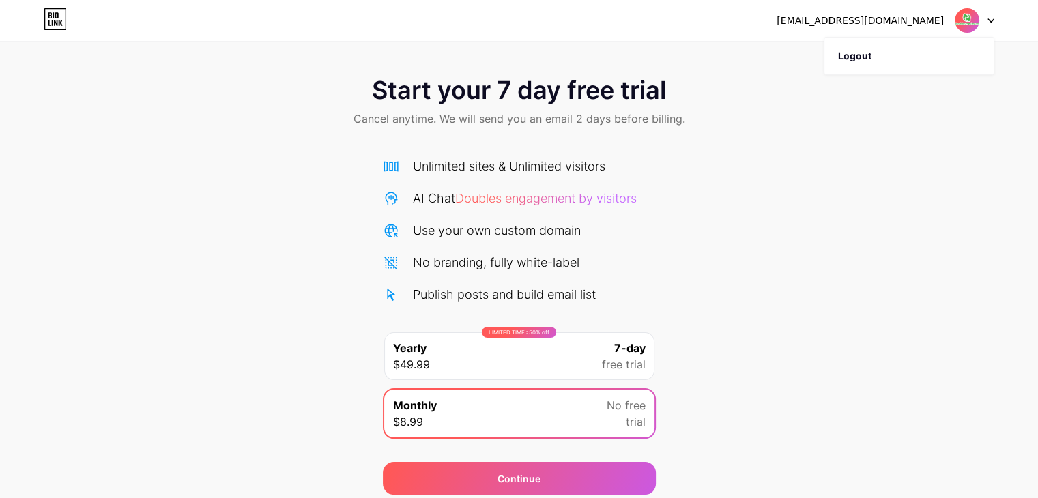
click at [991, 16] on div at bounding box center [975, 20] width 40 height 25
